Goal: Check status: Check status

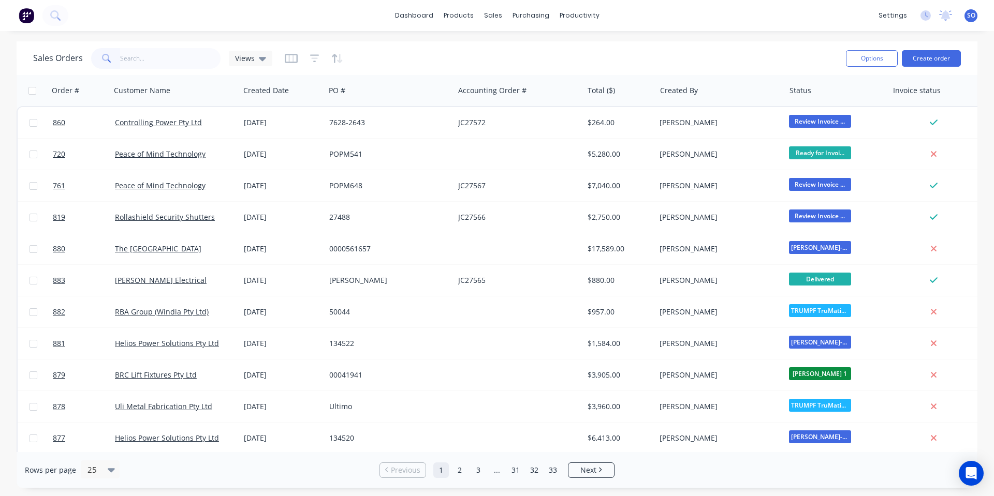
click at [122, 68] on input "text" at bounding box center [170, 58] width 101 height 21
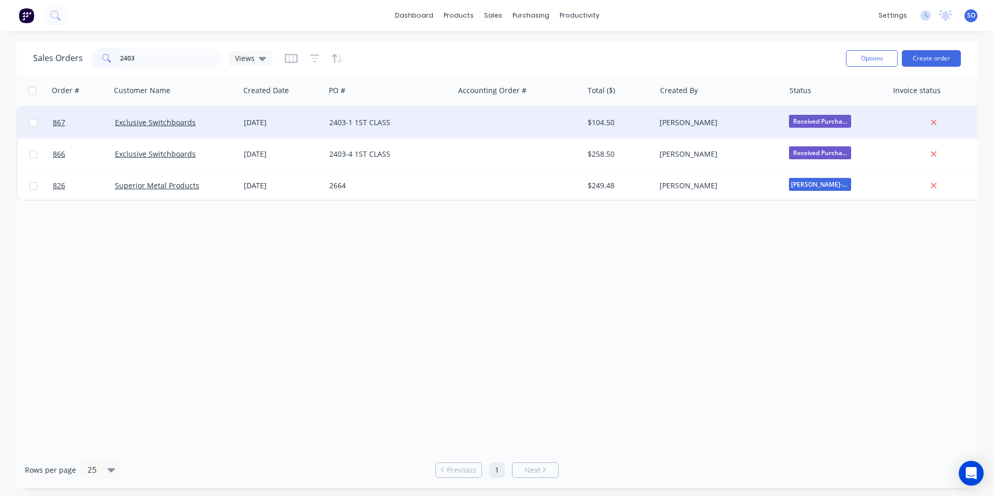
type input "2403"
click at [364, 132] on div "2403-1 1ST CLASS" at bounding box center [389, 122] width 129 height 31
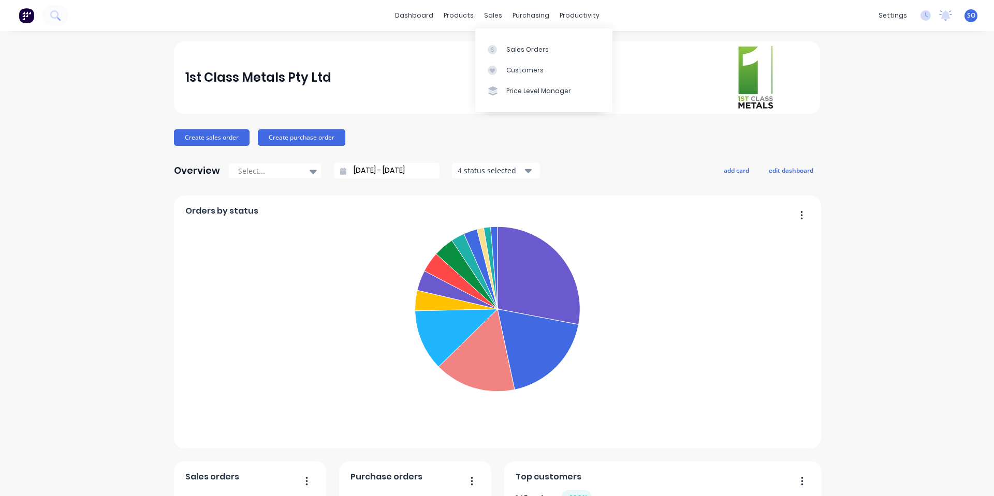
click at [492, 47] on icon at bounding box center [492, 49] width 9 height 9
